Goal: Information Seeking & Learning: Learn about a topic

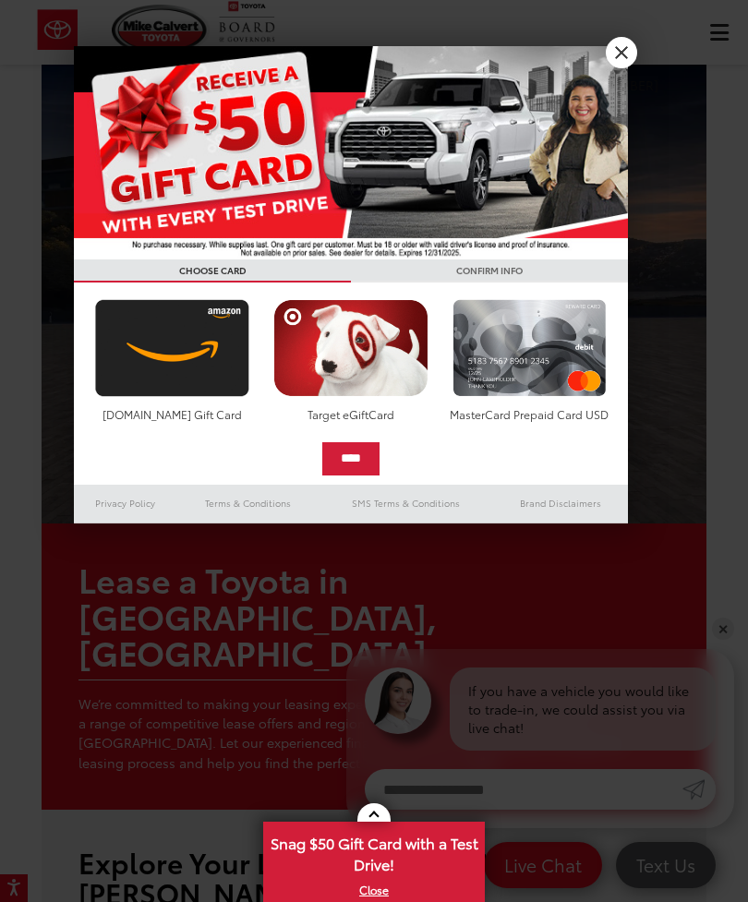
click at [623, 53] on link "X" at bounding box center [621, 52] width 31 height 31
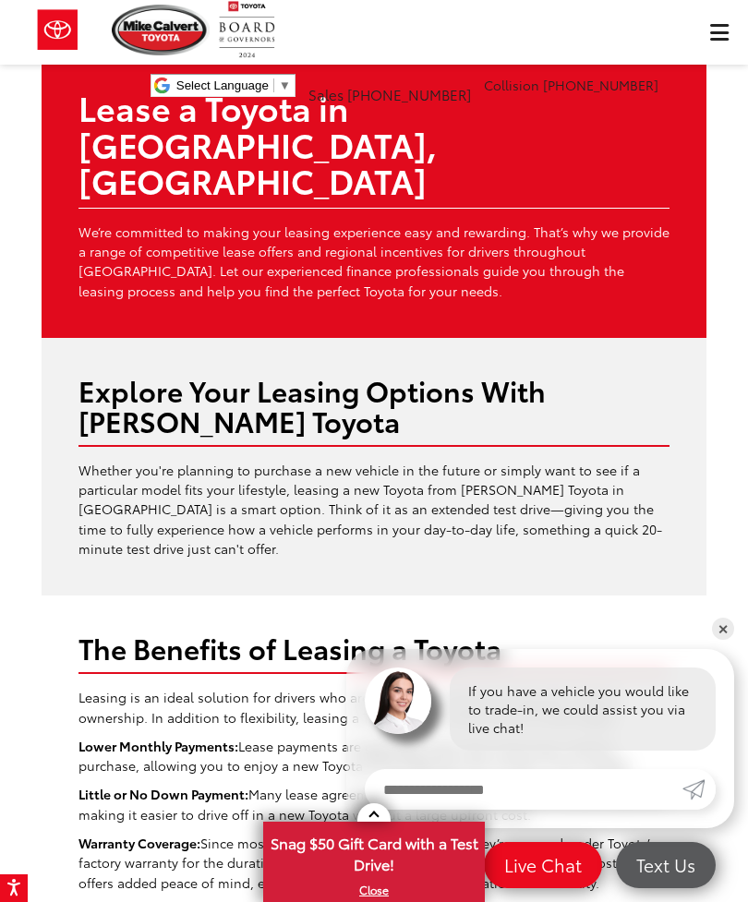
scroll to position [475, 0]
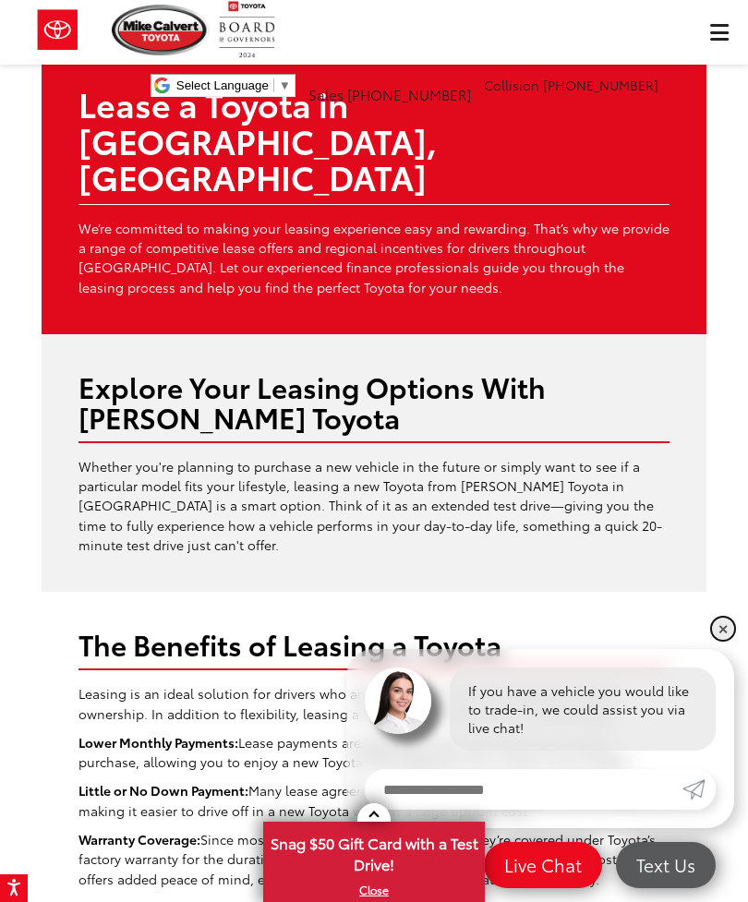
click at [730, 640] on link "✕" at bounding box center [723, 629] width 22 height 22
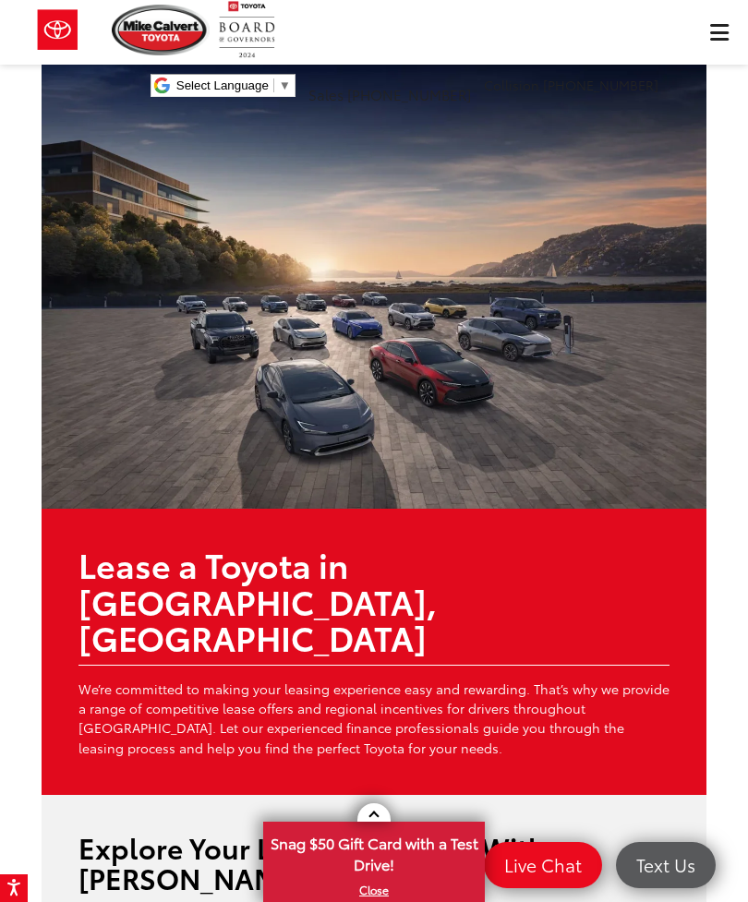
scroll to position [0, 0]
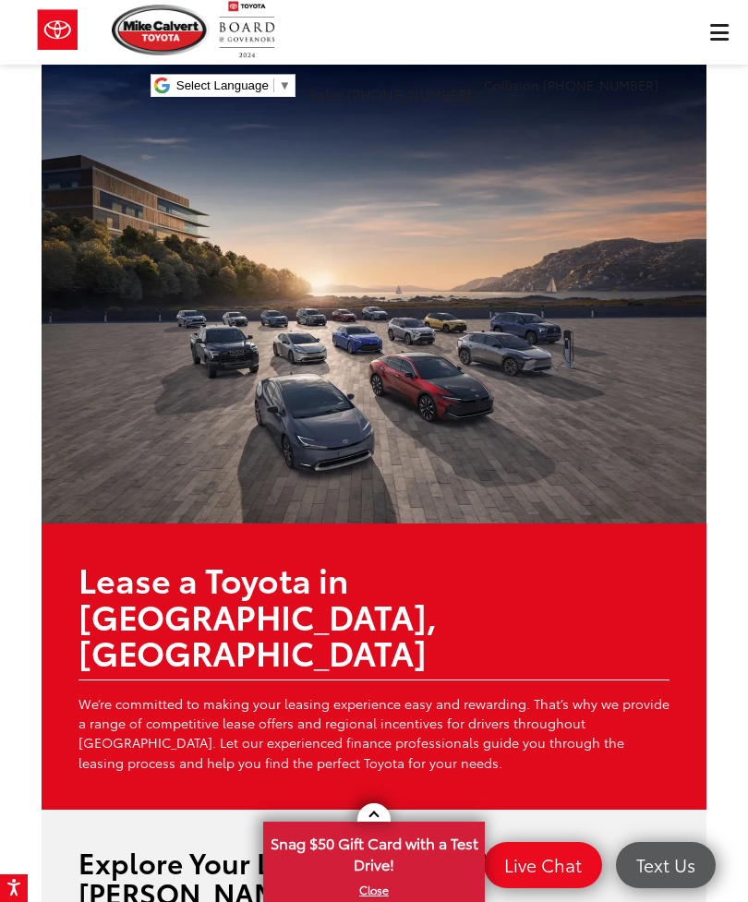
click at [718, 34] on div "[PERSON_NAME] Toyota Select Language ​ ▼ Sales [PHONE_NUMBER] Service [PHONE_NU…" at bounding box center [374, 55] width 748 height 111
click at [718, 35] on div "[PERSON_NAME] Toyota Select Language ​ ▼ Sales [PHONE_NUMBER] Service [PHONE_NU…" at bounding box center [374, 55] width 748 height 111
click at [710, 42] on div "[PERSON_NAME] Toyota Select Language ​ ▼ Sales [PHONE_NUMBER] Service [PHONE_NU…" at bounding box center [374, 55] width 748 height 111
click at [720, 38] on div "[PERSON_NAME] Toyota Select Language ​ ▼ Sales [PHONE_NUMBER] Service [PHONE_NU…" at bounding box center [374, 55] width 748 height 111
click at [719, 40] on div "[PERSON_NAME] Toyota Select Language ​ ▼ Sales [PHONE_NUMBER] Service [PHONE_NU…" at bounding box center [374, 55] width 748 height 111
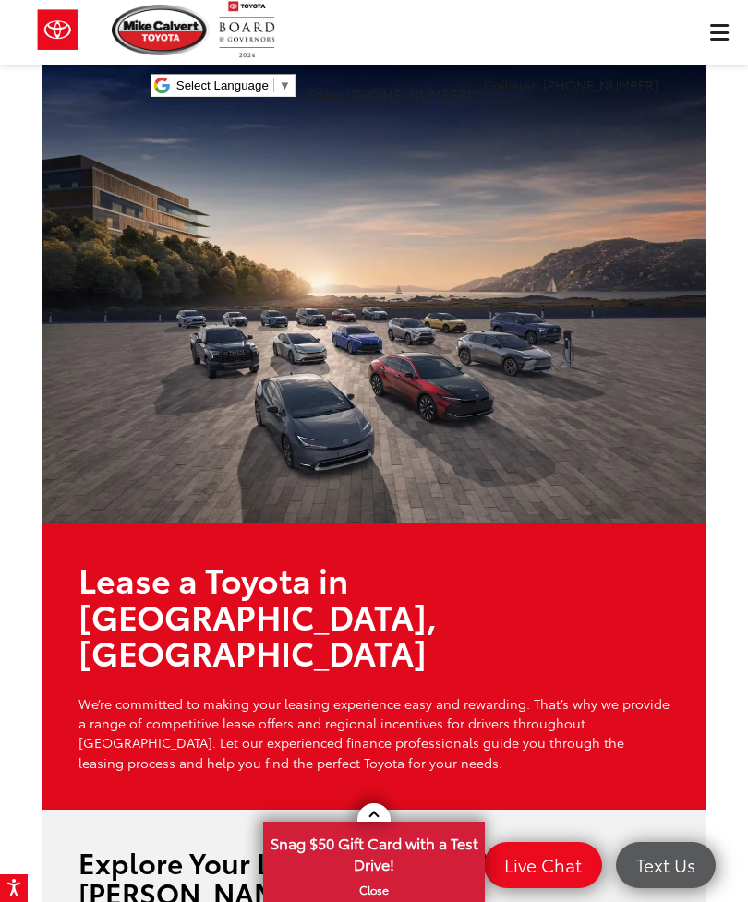
click at [717, 37] on div "[PERSON_NAME] Toyota Select Language ​ ▼ Sales [PHONE_NUMBER] Service [PHONE_NU…" at bounding box center [374, 55] width 748 height 111
click at [721, 35] on div "[PERSON_NAME] Toyota Select Language ​ ▼ Sales [PHONE_NUMBER] Service [PHONE_NU…" at bounding box center [374, 55] width 748 height 111
click at [727, 25] on div "[PERSON_NAME] Toyota Select Language ​ ▼ Sales [PHONE_NUMBER] Service [PHONE_NU…" at bounding box center [374, 55] width 748 height 111
